Goal: Check status

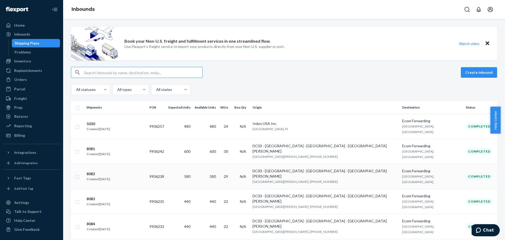
scroll to position [53, 0]
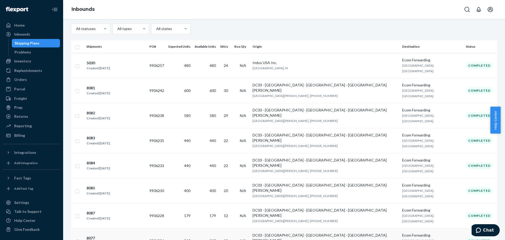
scroll to position [65, 0]
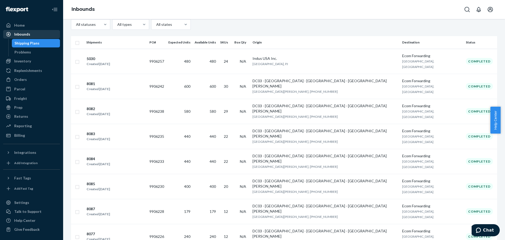
click at [26, 35] on div "Inbounds" at bounding box center [22, 34] width 16 height 5
click at [24, 61] on div "Inventory" at bounding box center [22, 60] width 17 height 5
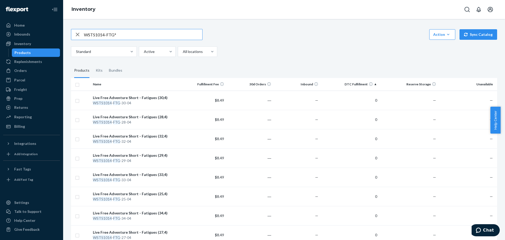
drag, startPoint x: 122, startPoint y: 35, endPoint x: 82, endPoint y: 38, distance: 39.6
click at [82, 38] on div "WSTS1014-FTG*" at bounding box center [136, 34] width 131 height 11
click at [103, 35] on input "text" at bounding box center [143, 34] width 118 height 11
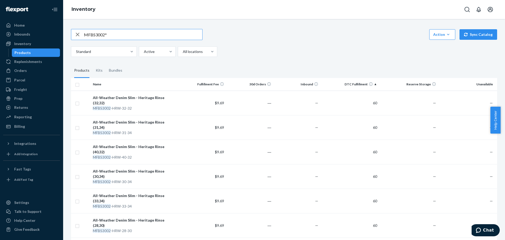
click at [98, 34] on input "MFBS3002*" at bounding box center [143, 34] width 118 height 11
drag, startPoint x: 90, startPoint y: 35, endPoint x: 104, endPoint y: 35, distance: 14.0
click at [104, 35] on input "MFBS3002*" at bounding box center [143, 34] width 118 height 11
click at [93, 39] on input "MFLR2607*" at bounding box center [143, 34] width 118 height 11
drag, startPoint x: 95, startPoint y: 35, endPoint x: 104, endPoint y: 33, distance: 9.3
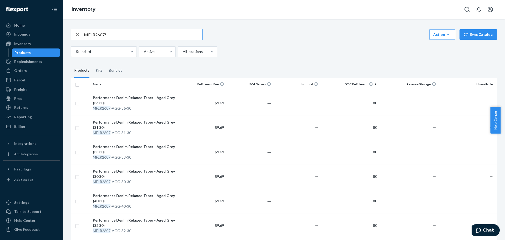
click at [104, 33] on input "MFLR2607*" at bounding box center [143, 34] width 118 height 11
type input "MFLR3001*"
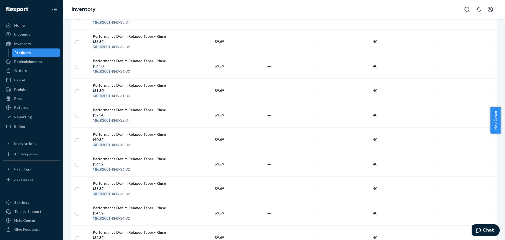
scroll to position [290, 0]
